Goal: Information Seeking & Learning: Understand process/instructions

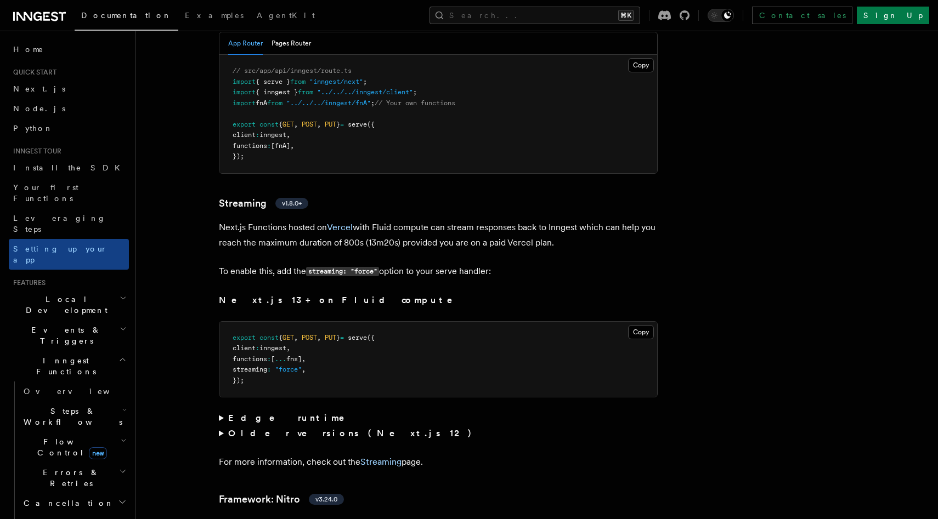
scroll to position [7247, 0]
click at [36, 13] on icon at bounding box center [37, 16] width 8 height 9
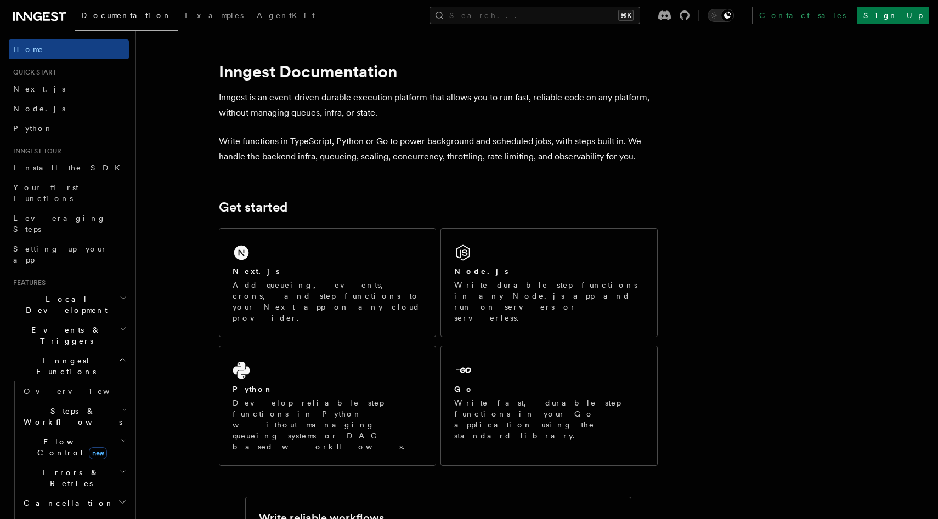
click at [352, 273] on div "Next.js" at bounding box center [327, 272] width 190 height 12
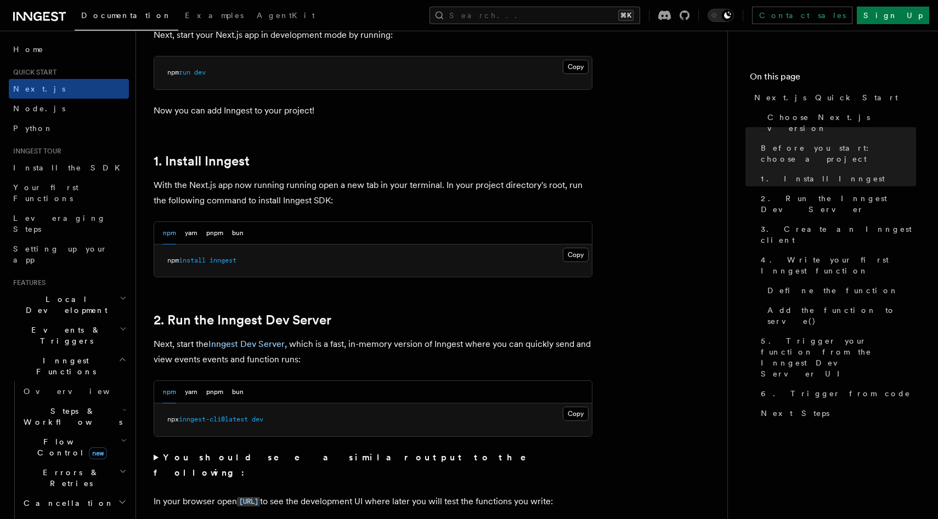
scroll to position [530, 0]
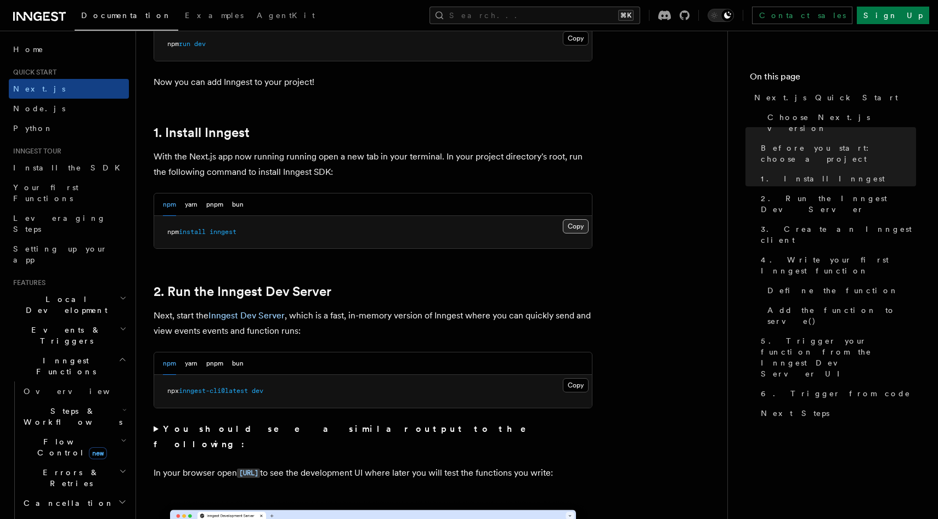
click at [580, 223] on button "Copy Copied" at bounding box center [576, 226] width 26 height 14
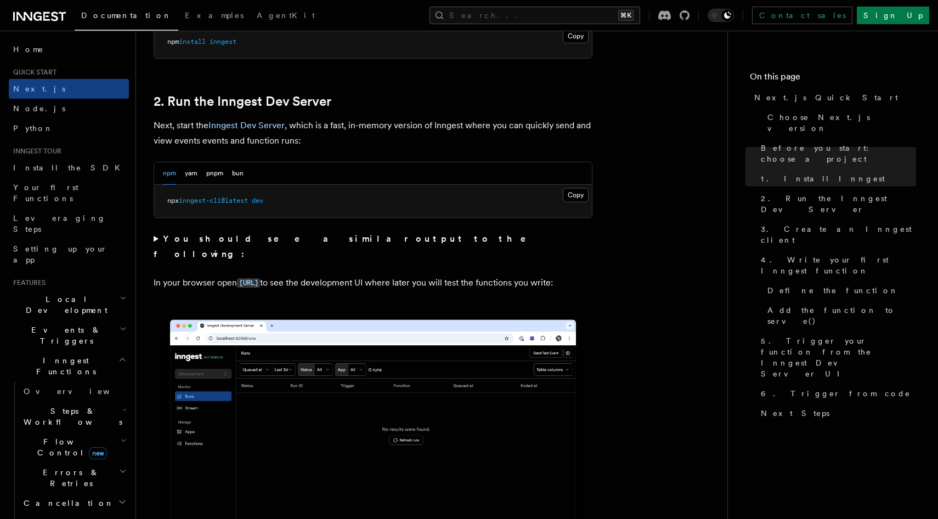
scroll to position [781, 0]
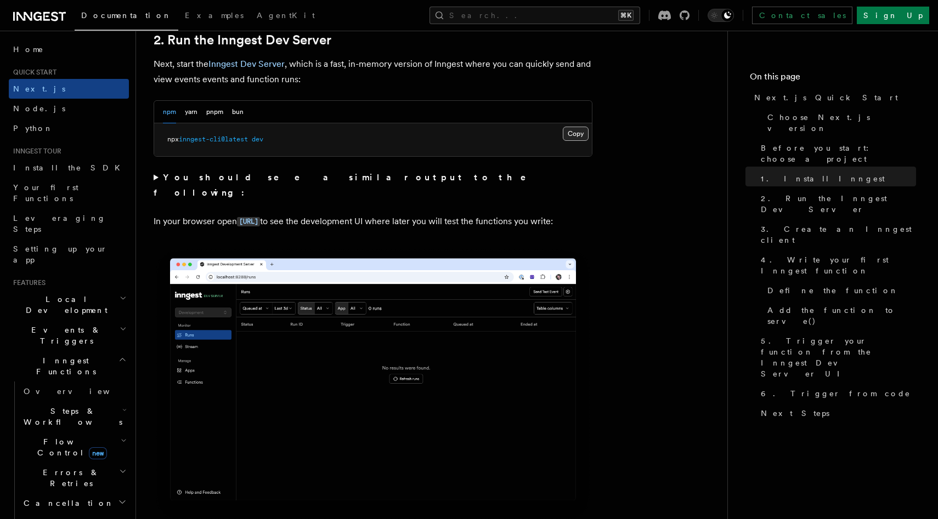
click at [576, 132] on button "Copy Copied" at bounding box center [576, 134] width 26 height 14
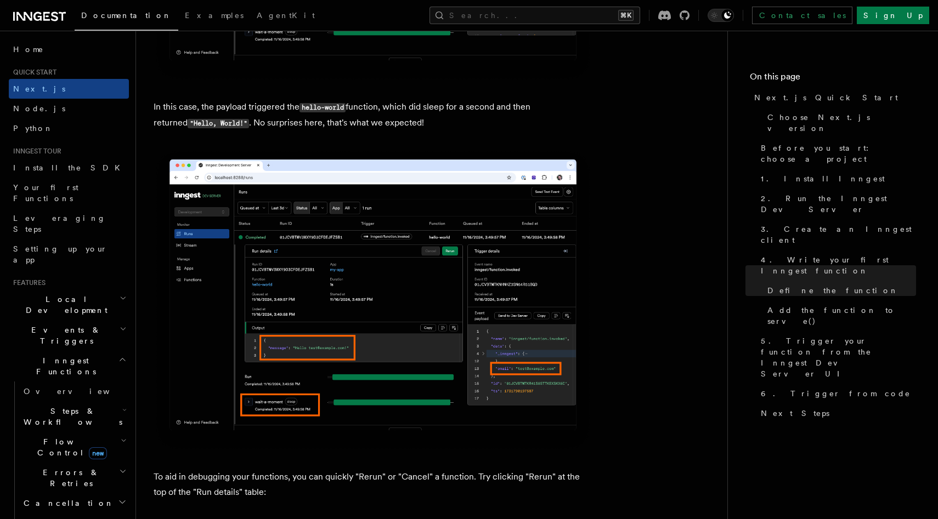
scroll to position [4381, 0]
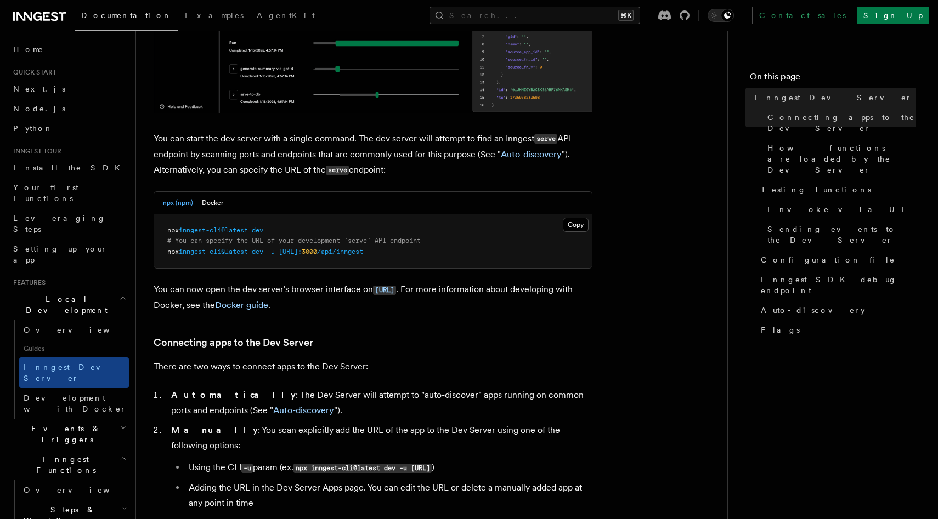
scroll to position [368, 0]
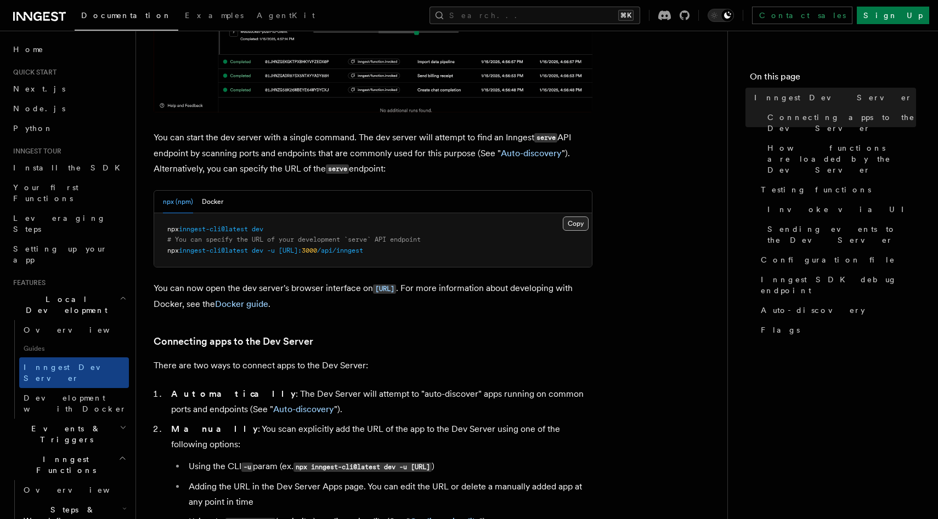
click at [583, 228] on button "Copy Copied" at bounding box center [576, 224] width 26 height 14
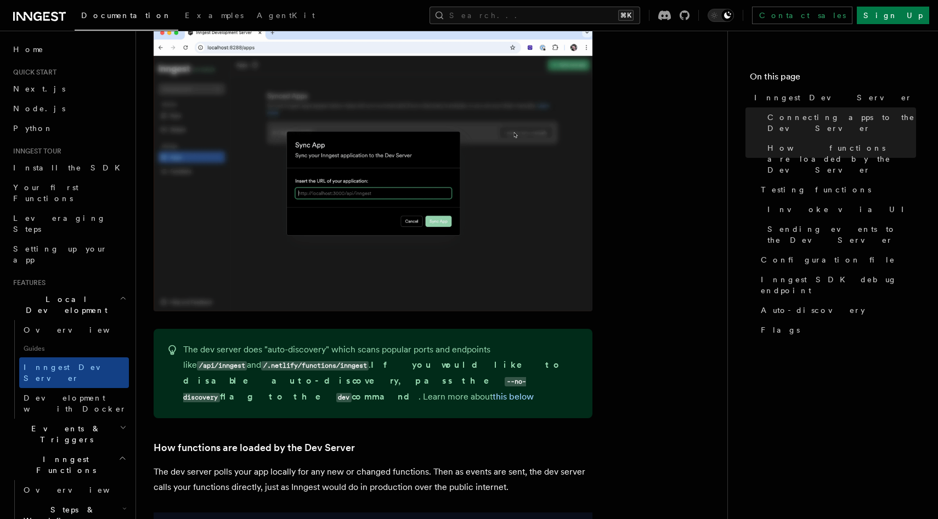
scroll to position [888, 0]
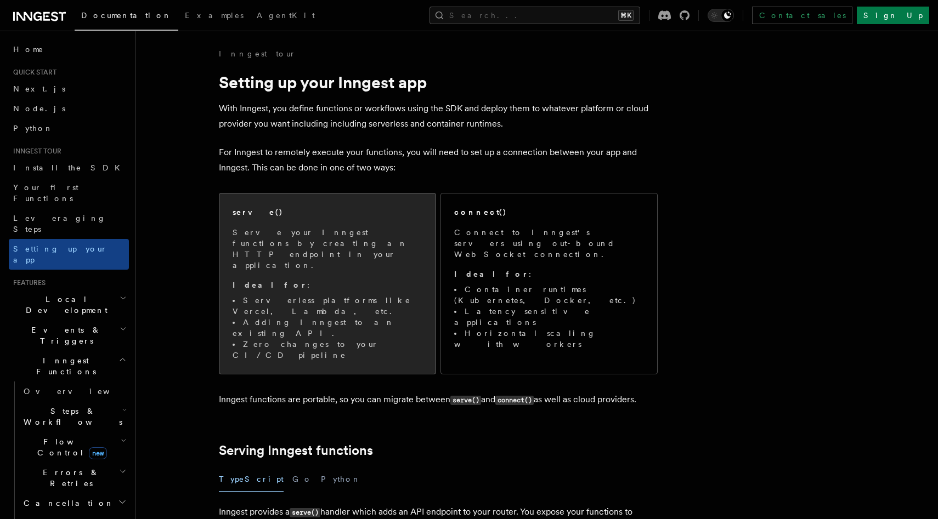
click at [356, 317] on li "Adding Inngest to an existing API." at bounding box center [327, 328] width 190 height 22
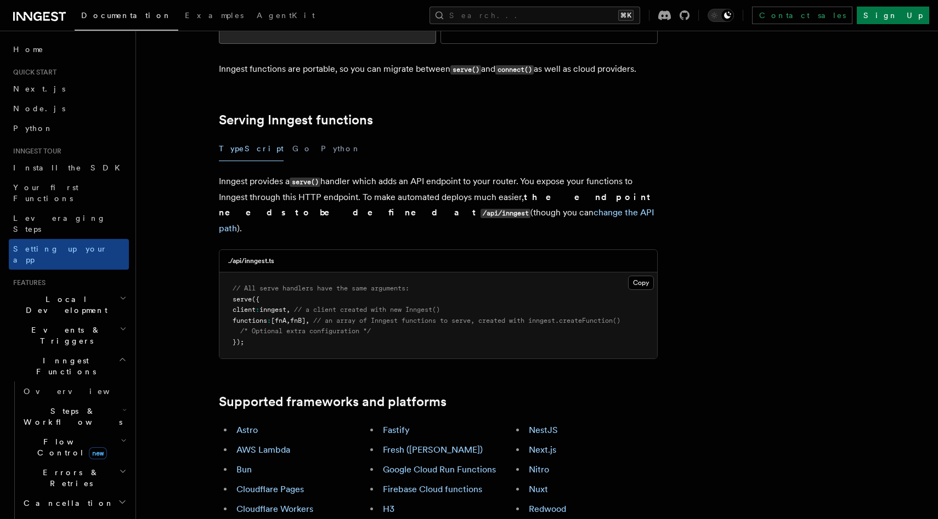
scroll to position [336, 0]
